Goal: Task Accomplishment & Management: Use online tool/utility

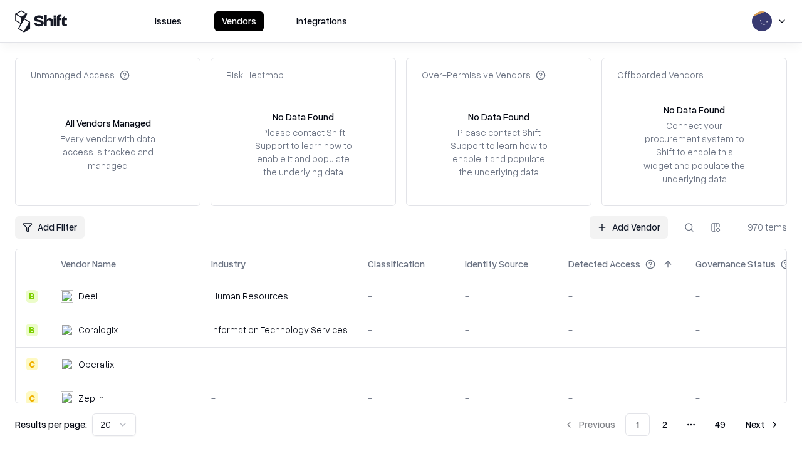
click at [628, 227] on link "Add Vendor" at bounding box center [628, 227] width 78 height 23
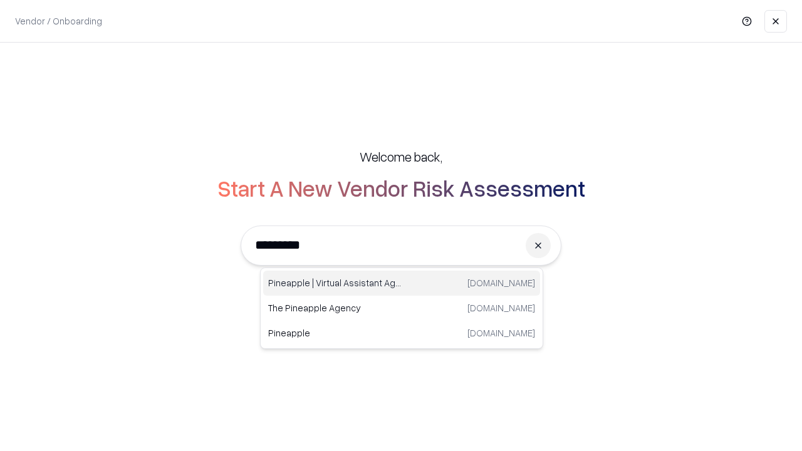
click at [402, 283] on div "Pineapple | Virtual Assistant Agency [DOMAIN_NAME]" at bounding box center [401, 283] width 277 height 25
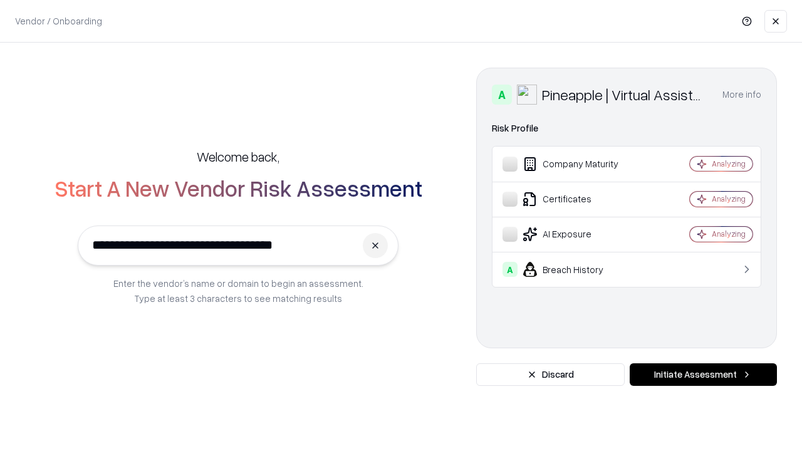
type input "**********"
click at [703, 375] on button "Initiate Assessment" at bounding box center [703, 374] width 147 height 23
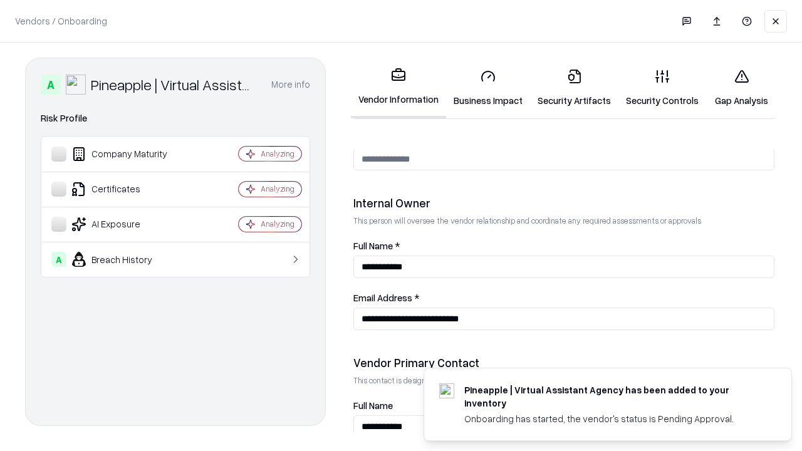
scroll to position [649, 0]
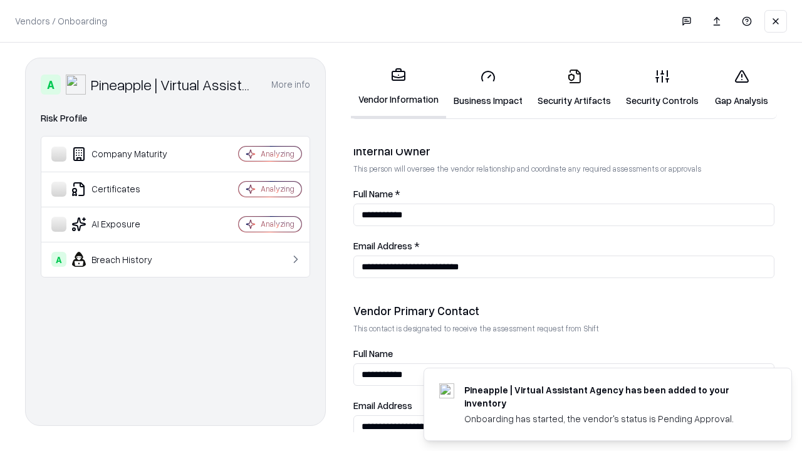
click at [488, 88] on link "Business Impact" at bounding box center [488, 88] width 84 height 58
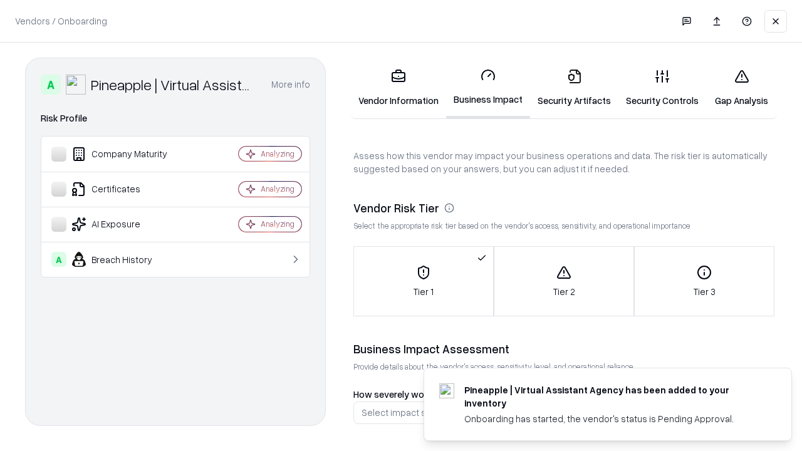
click at [574, 88] on link "Security Artifacts" at bounding box center [574, 88] width 88 height 58
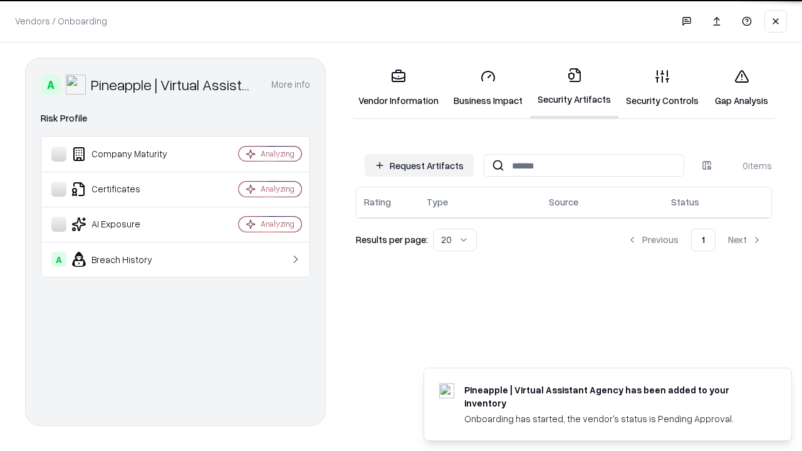
click at [419, 165] on button "Request Artifacts" at bounding box center [419, 165] width 109 height 23
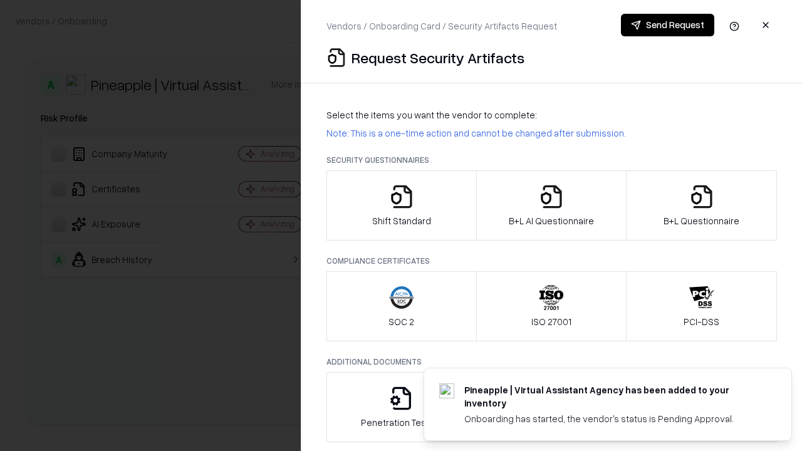
click at [401, 205] on icon "button" at bounding box center [401, 196] width 25 height 25
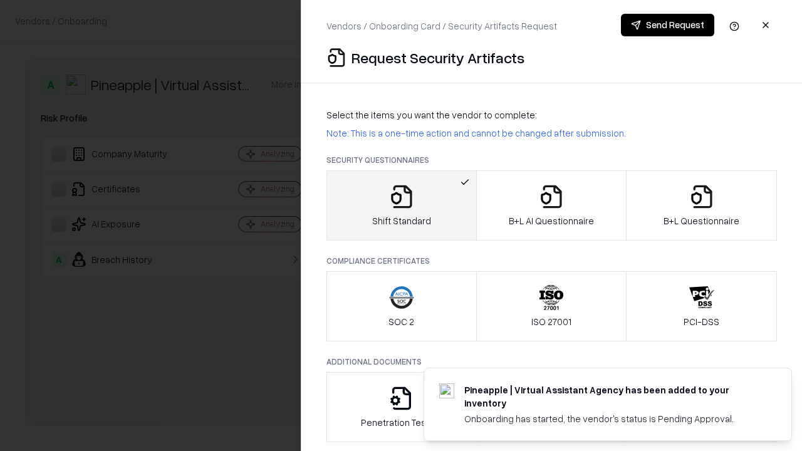
click at [667, 25] on button "Send Request" at bounding box center [667, 25] width 93 height 23
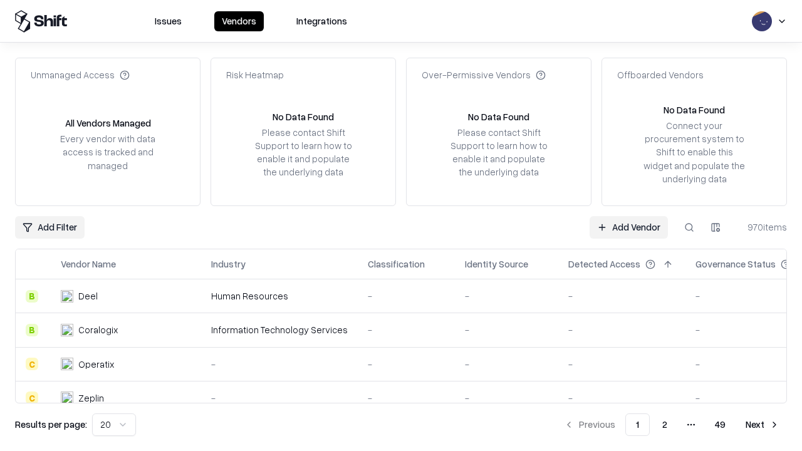
click at [689, 227] on button at bounding box center [689, 227] width 23 height 23
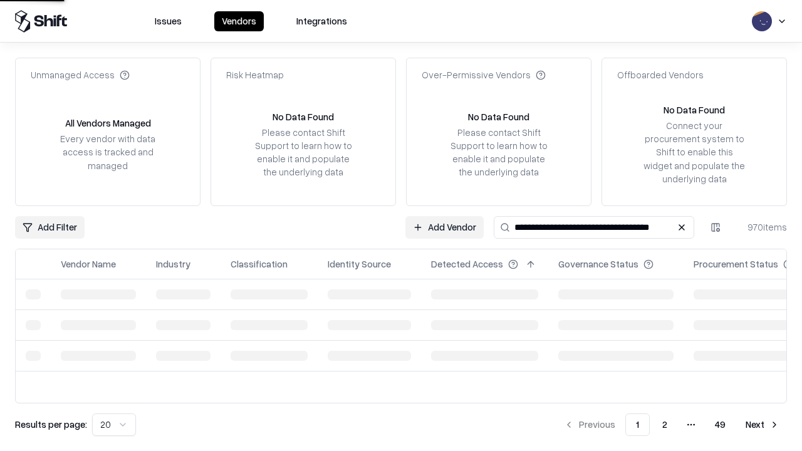
type input "**********"
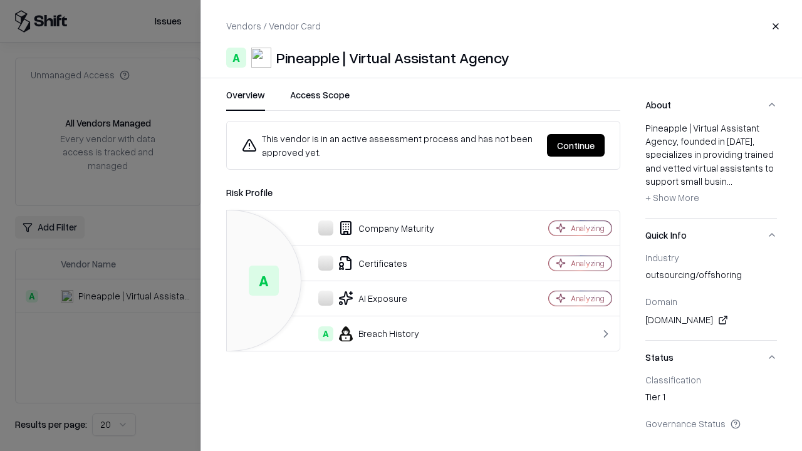
click at [576, 145] on button "Continue" at bounding box center [576, 145] width 58 height 23
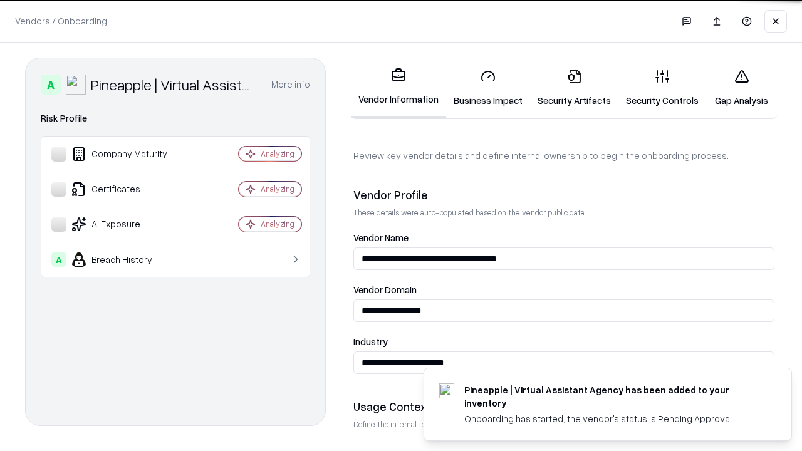
click at [574, 88] on link "Security Artifacts" at bounding box center [574, 88] width 88 height 58
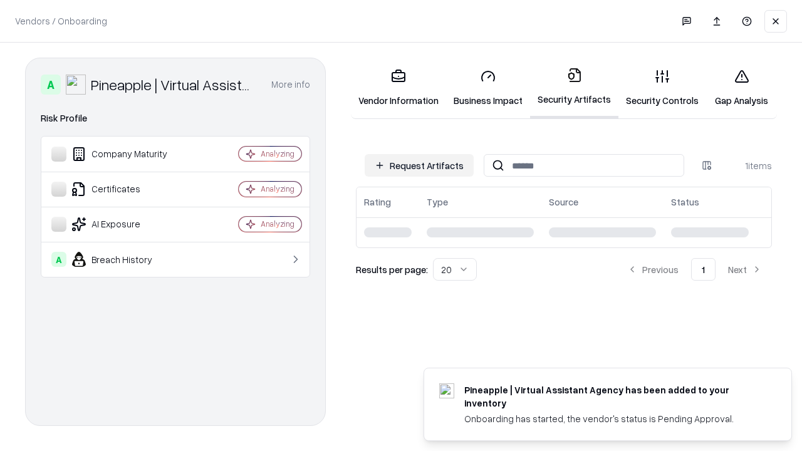
click at [662, 88] on link "Security Controls" at bounding box center [662, 88] width 88 height 58
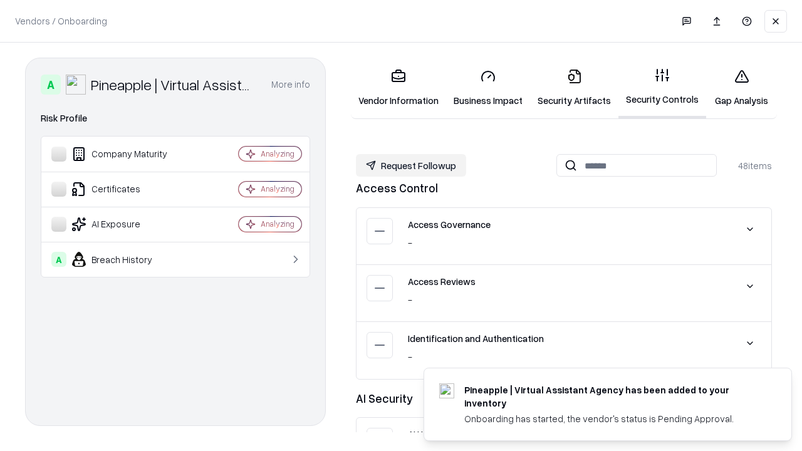
click at [411, 165] on button "Request Followup" at bounding box center [411, 165] width 110 height 23
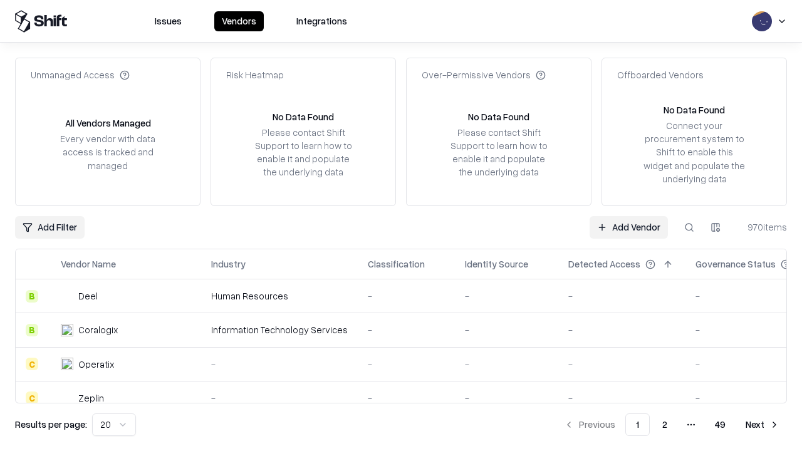
click at [628, 227] on link "Add Vendor" at bounding box center [628, 227] width 78 height 23
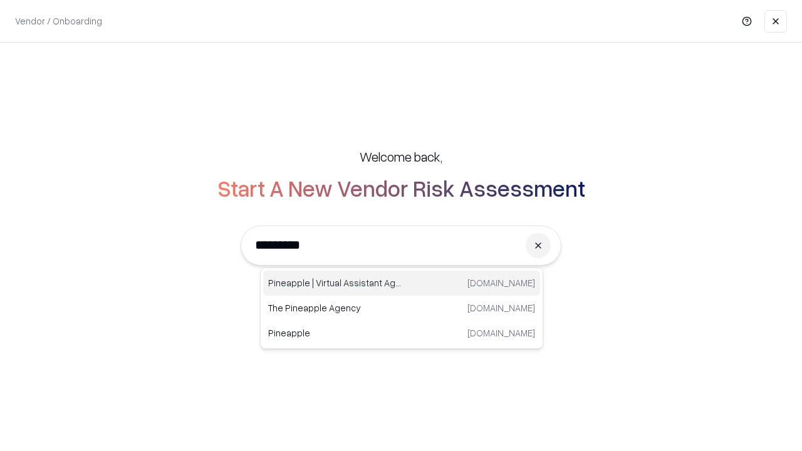
click at [402, 283] on div "Pineapple | Virtual Assistant Agency [DOMAIN_NAME]" at bounding box center [401, 283] width 277 height 25
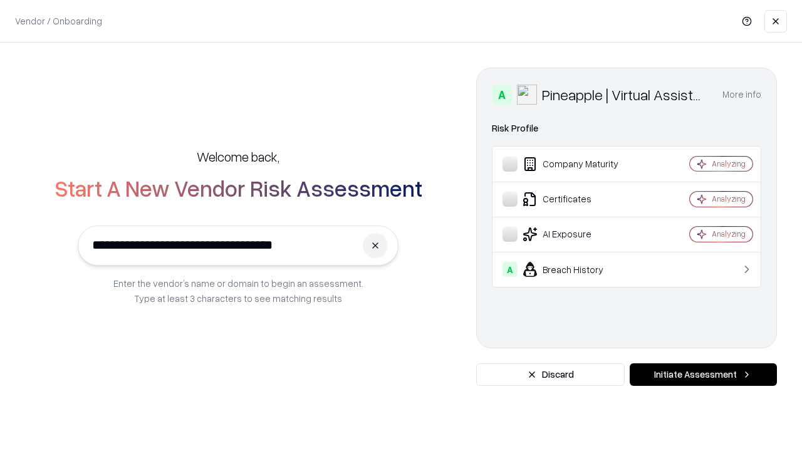
type input "**********"
click at [703, 375] on button "Initiate Assessment" at bounding box center [703, 374] width 147 height 23
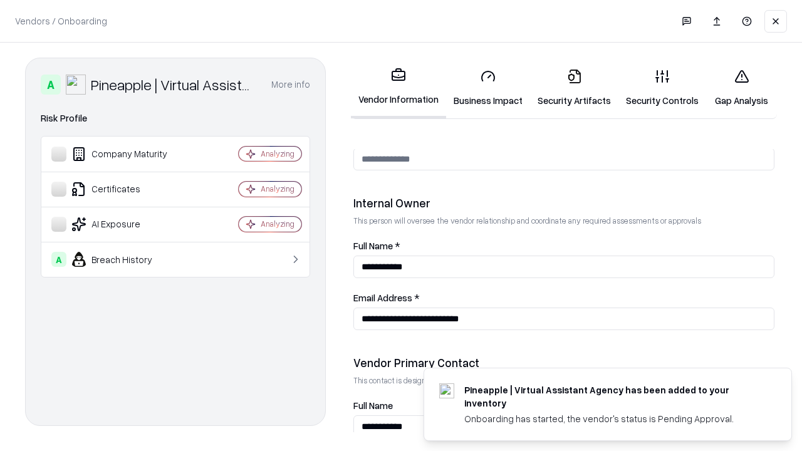
scroll to position [649, 0]
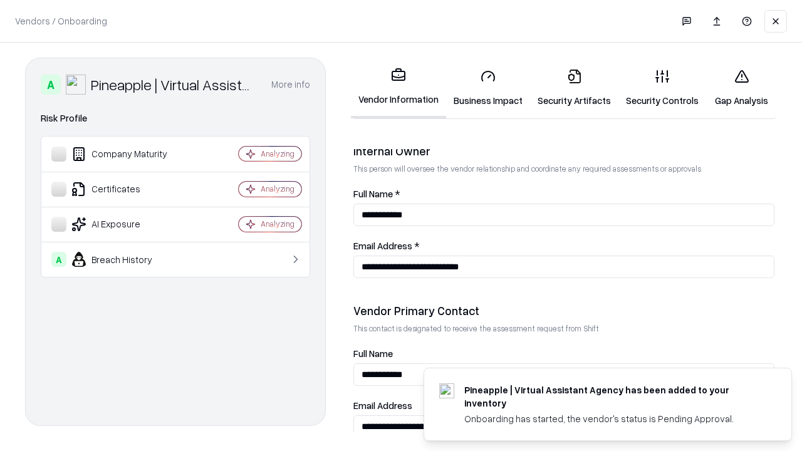
click at [741, 88] on link "Gap Analysis" at bounding box center [741, 88] width 71 height 58
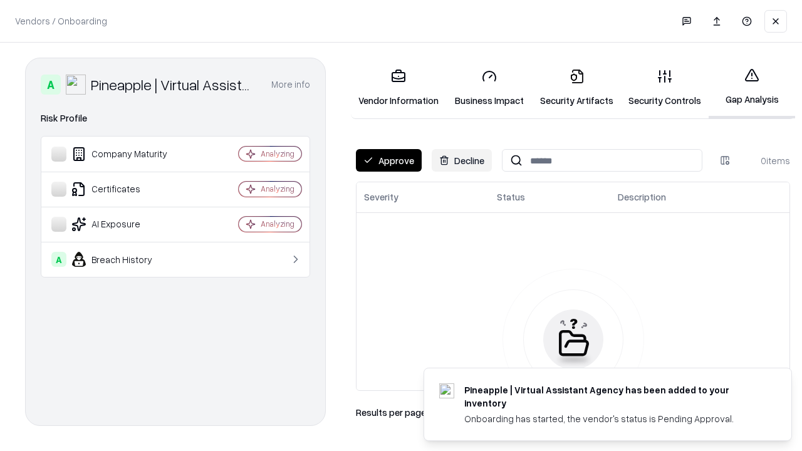
click at [388, 160] on button "Approve" at bounding box center [389, 160] width 66 height 23
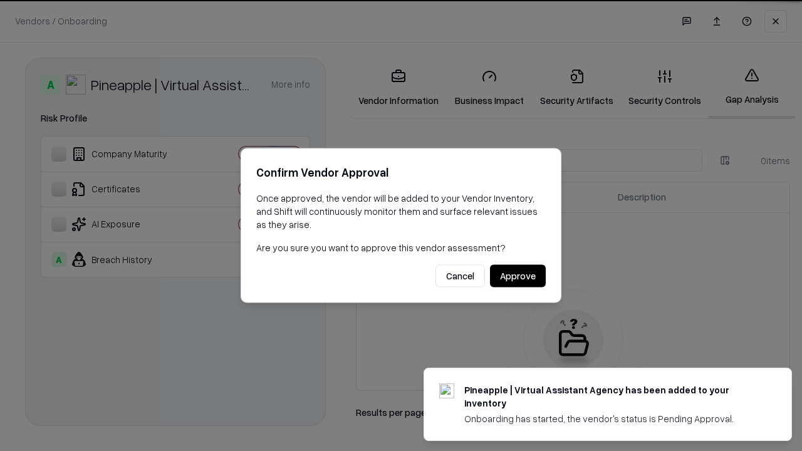
click at [517, 276] on button "Approve" at bounding box center [518, 276] width 56 height 23
